Goal: Task Accomplishment & Management: Manage account settings

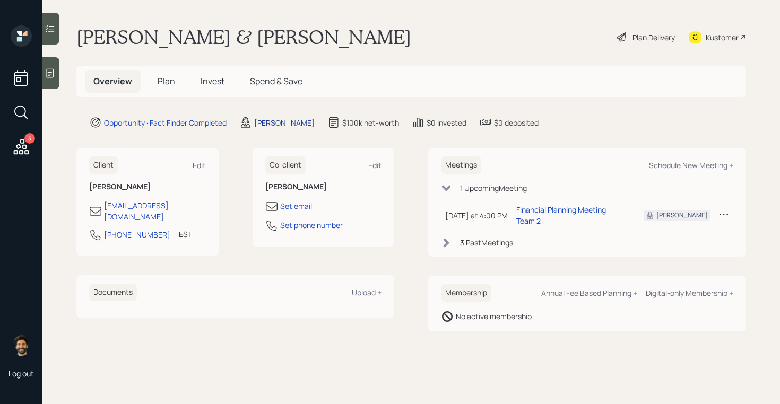
click at [272, 121] on div "[PERSON_NAME]" at bounding box center [284, 122] width 60 height 11
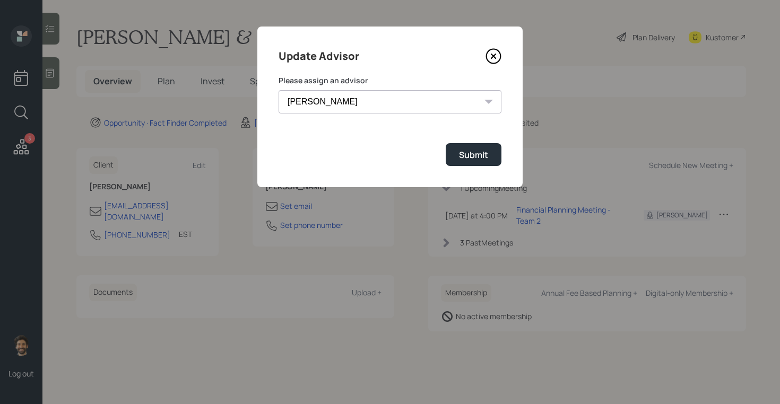
click at [316, 106] on select "[PERSON_NAME] [PERSON_NAME] End [PERSON_NAME] [PERSON_NAME] [PERSON_NAME] [PERS…" at bounding box center [390, 101] width 223 height 23
select select "f14b762f-c7c2-4b89-9227-8fa891345eea"
click at [279, 90] on select "[PERSON_NAME] [PERSON_NAME] End [PERSON_NAME] [PERSON_NAME] [PERSON_NAME] [PERS…" at bounding box center [390, 101] width 223 height 23
click at [473, 157] on div "Submit" at bounding box center [473, 155] width 29 height 12
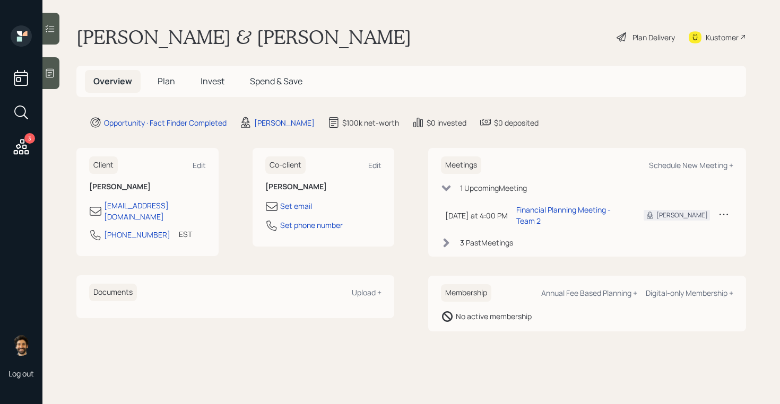
click at [167, 77] on span "Plan" at bounding box center [167, 81] width 18 height 12
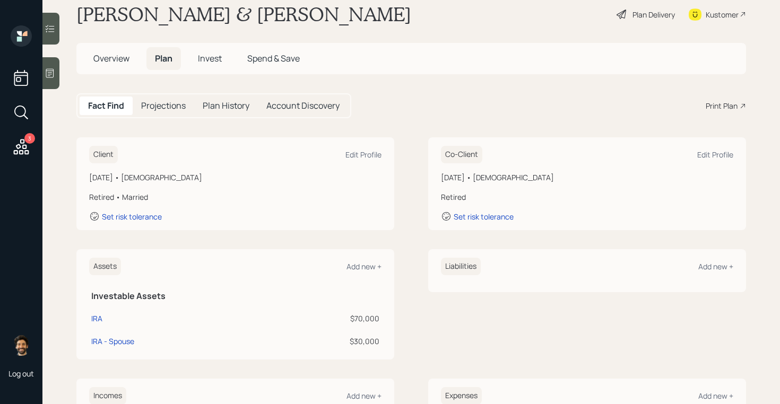
scroll to position [14, 0]
